Goal: Navigation & Orientation: Find specific page/section

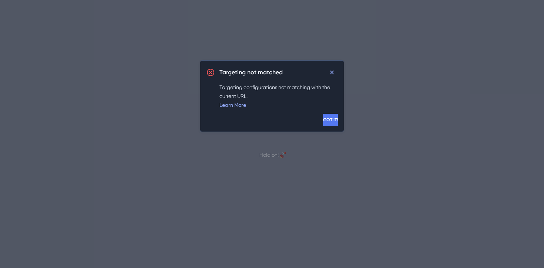
click at [323, 119] on span "GOT IT!" at bounding box center [330, 120] width 15 height 6
